Goal: Transaction & Acquisition: Purchase product/service

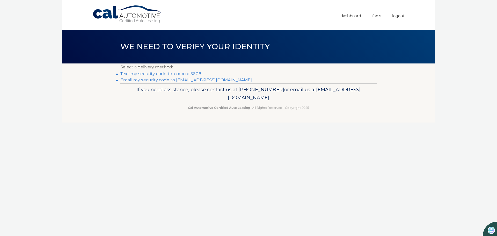
click at [183, 72] on link "Text my security code to xxx-xxx-5608" at bounding box center [160, 73] width 81 height 5
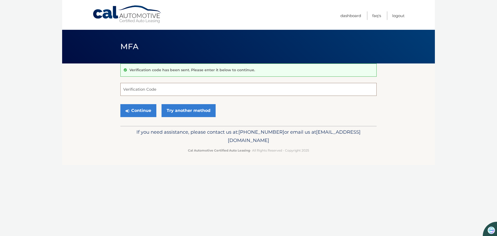
click at [137, 89] on input "Verification Code" at bounding box center [248, 89] width 256 height 13
click at [120, 104] on button "Continue" at bounding box center [138, 110] width 36 height 13
type input "935251"
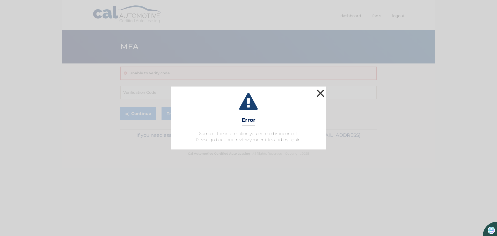
click at [320, 94] on button "×" at bounding box center [320, 93] width 10 height 10
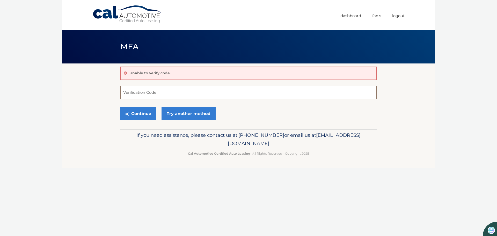
click at [145, 93] on input "Verification Code" at bounding box center [248, 92] width 256 height 13
type input "935251"
click at [146, 115] on button "Continue" at bounding box center [138, 113] width 36 height 13
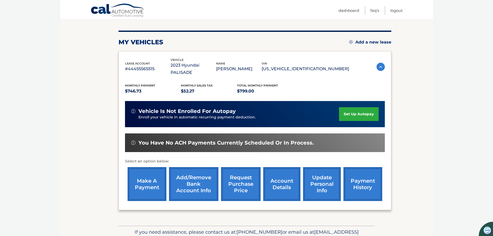
scroll to position [56, 0]
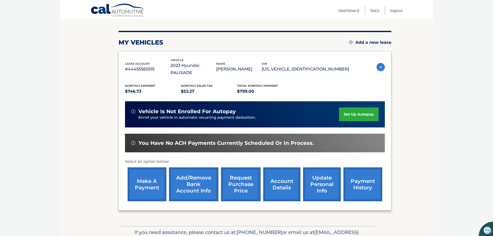
click at [147, 177] on link "make a payment" at bounding box center [147, 184] width 39 height 34
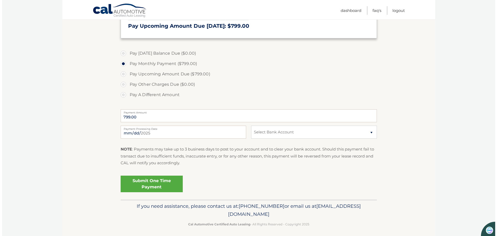
scroll to position [133, 0]
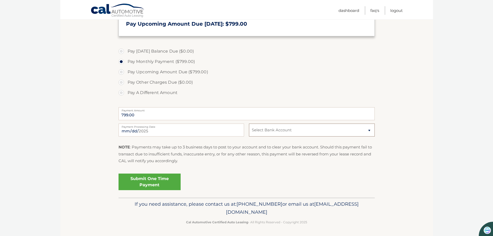
click at [369, 130] on select "Select Bank Account Checking PNC BANK, NA *****7797 New PNC BANK, NA *****3749 …" at bounding box center [311, 129] width 125 height 13
select select "OGFjMDI4MTYtNjc0Ni00OTRkLTk1MzgtZTEwODc0NDM0OTBh"
click at [249, 123] on select "Select Bank Account Checking PNC BANK, NA *****7797 New PNC BANK, NA *****3749 …" at bounding box center [311, 129] width 125 height 13
click at [150, 130] on input "2025-08-21" at bounding box center [180, 129] width 125 height 13
type input "2025-08-29"
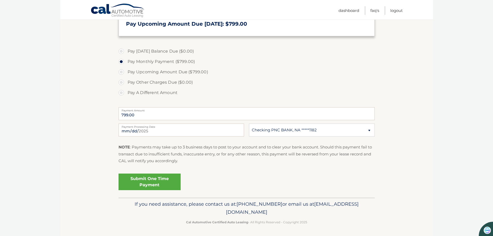
click at [144, 180] on link "Submit One Time Payment" at bounding box center [149, 181] width 62 height 17
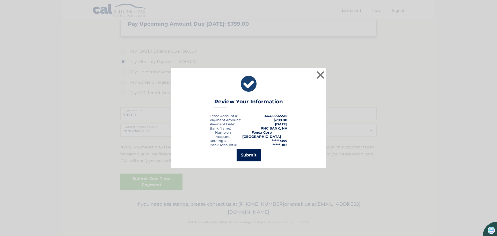
click at [252, 152] on button "Submit" at bounding box center [248, 155] width 24 height 12
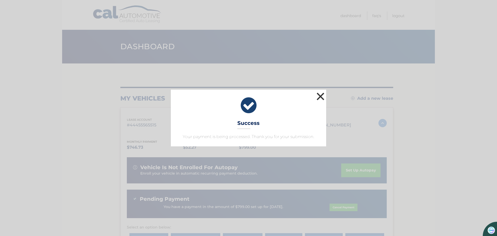
click at [320, 97] on button "×" at bounding box center [320, 96] width 10 height 10
